Goal: Navigation & Orientation: Go to known website

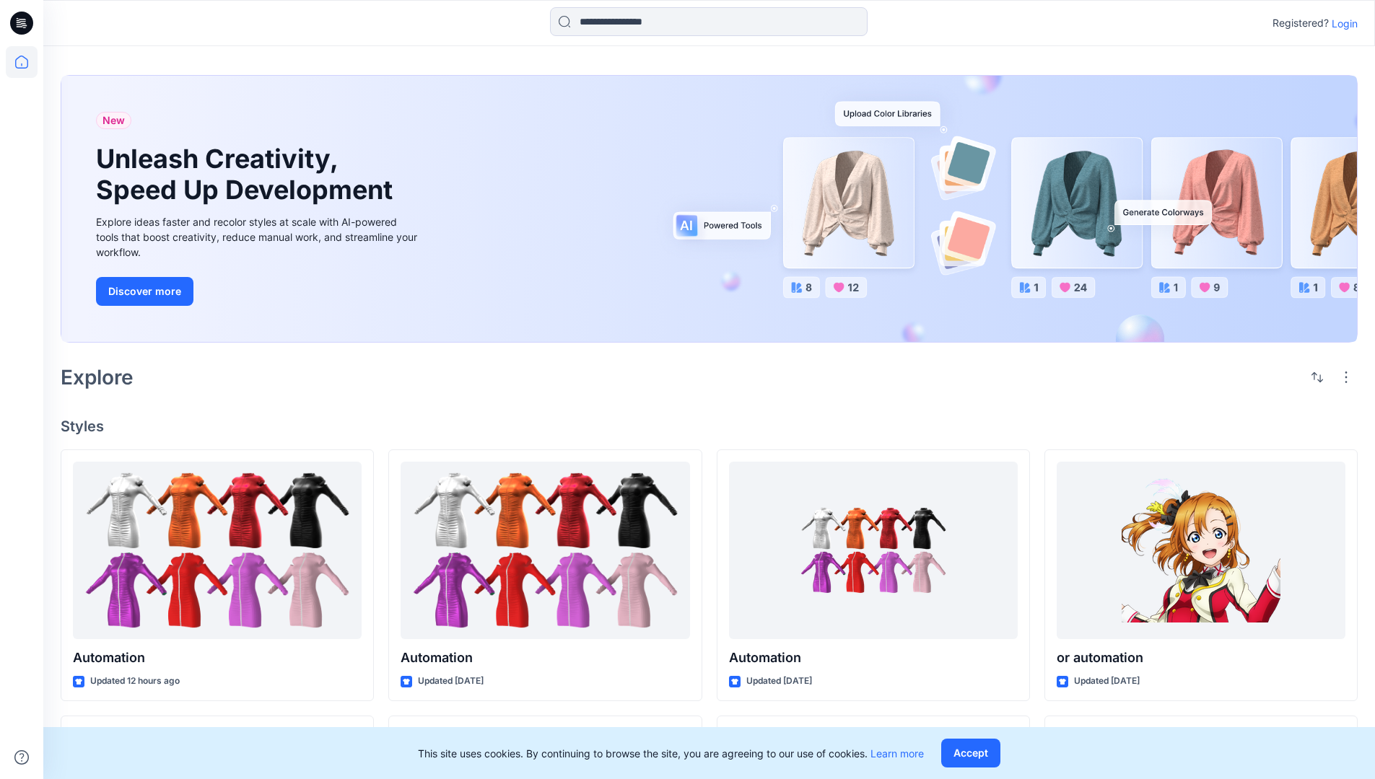
click at [1341, 23] on p "Login" at bounding box center [1344, 23] width 26 height 15
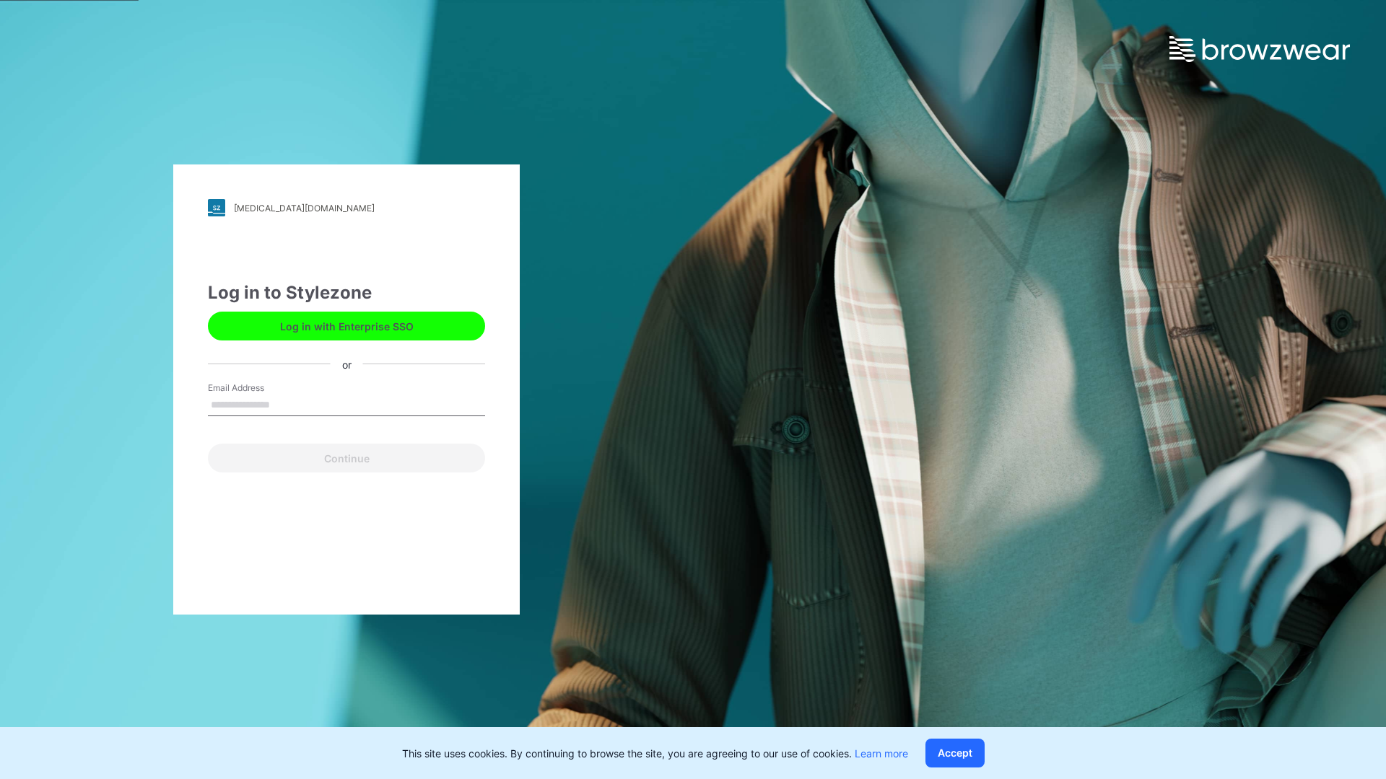
click at [285, 404] on input "Email Address" at bounding box center [346, 406] width 277 height 22
type input "**********"
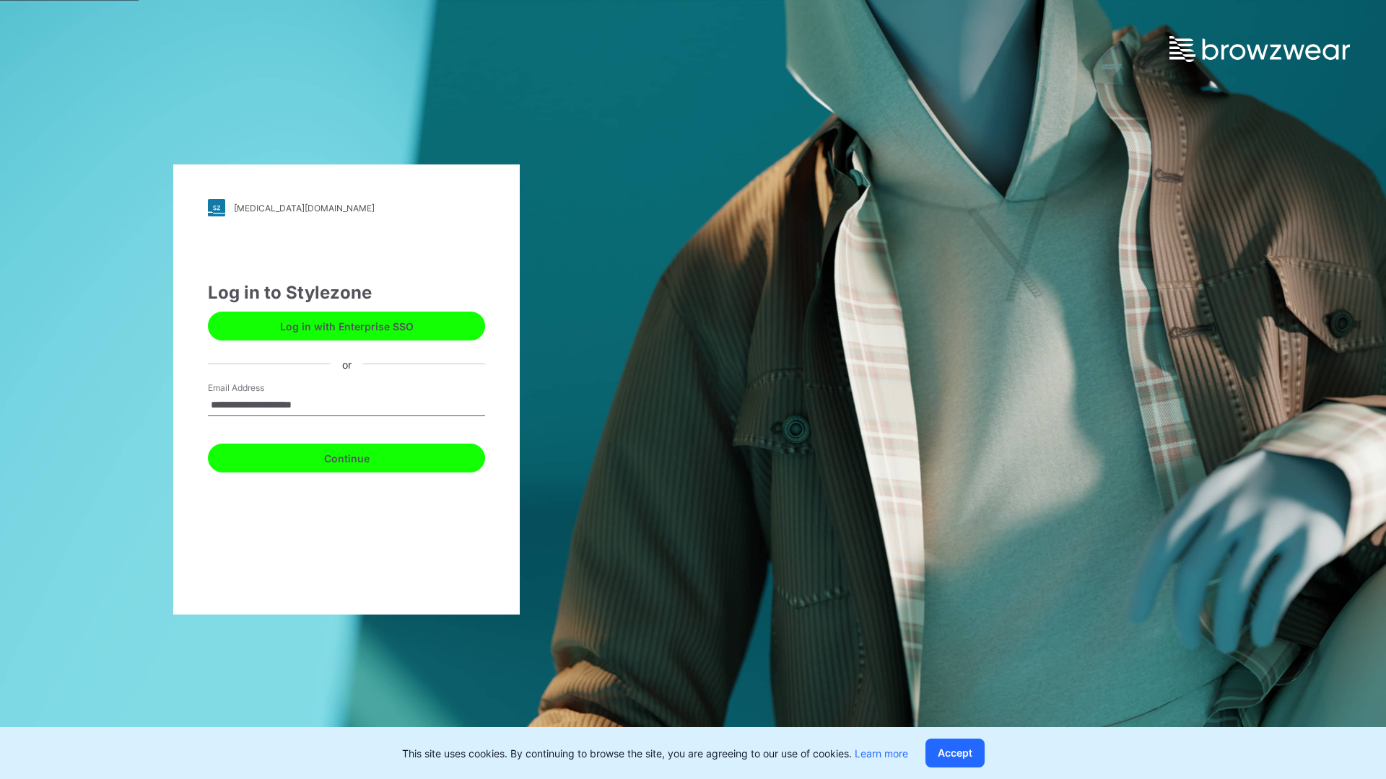
click at [362, 456] on button "Continue" at bounding box center [346, 458] width 277 height 29
